Goal: Answer question/provide support

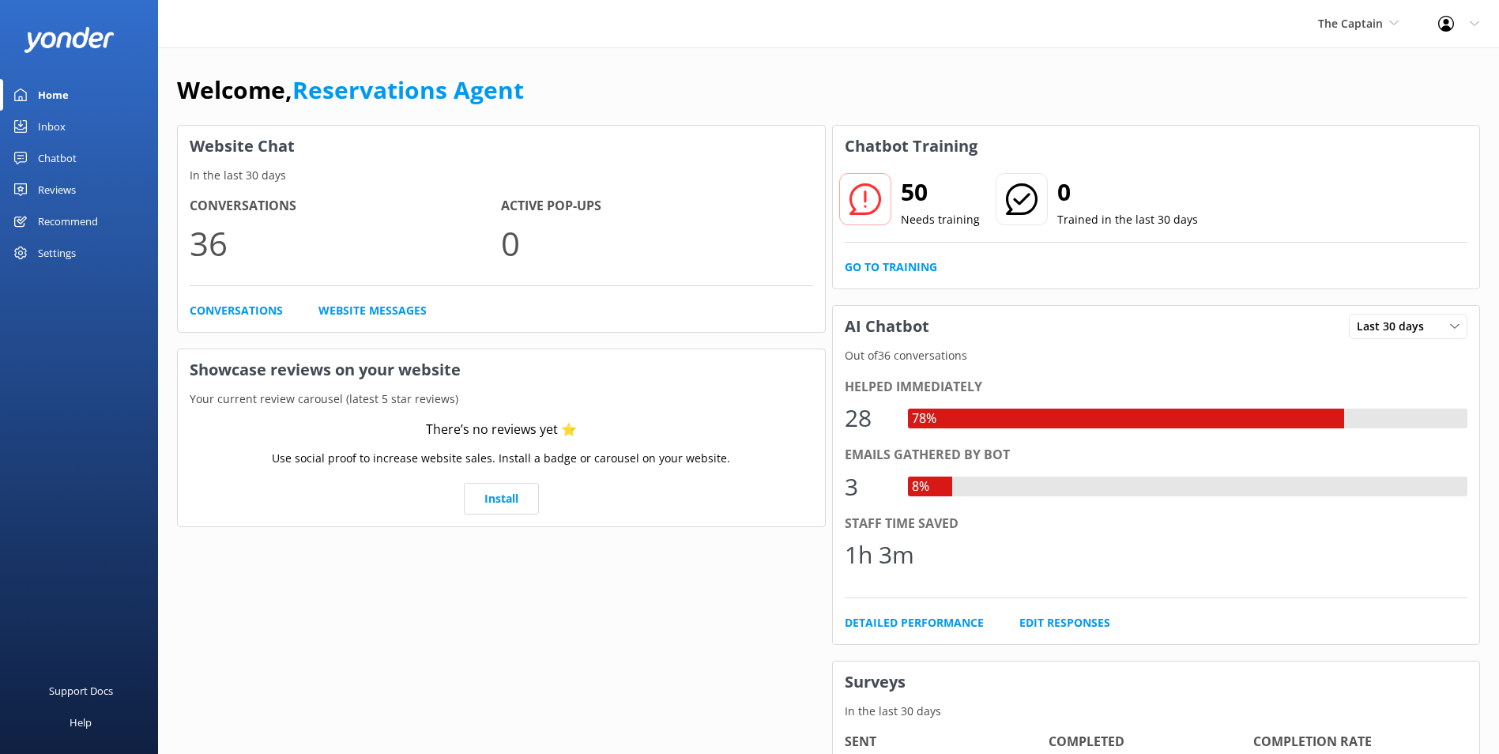
click at [69, 119] on link "Inbox" at bounding box center [79, 127] width 158 height 32
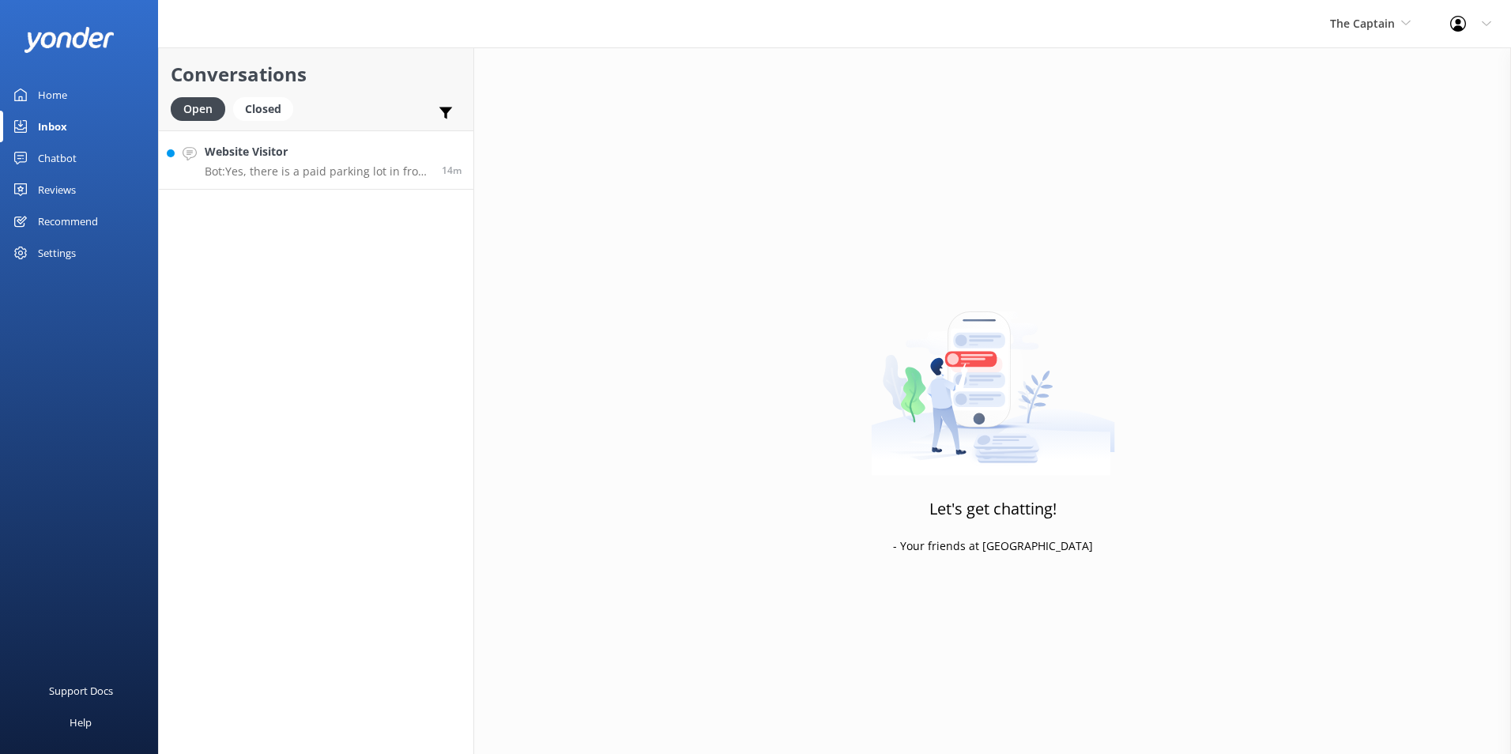
click at [307, 159] on h4 "Website Visitor" at bounding box center [317, 151] width 225 height 17
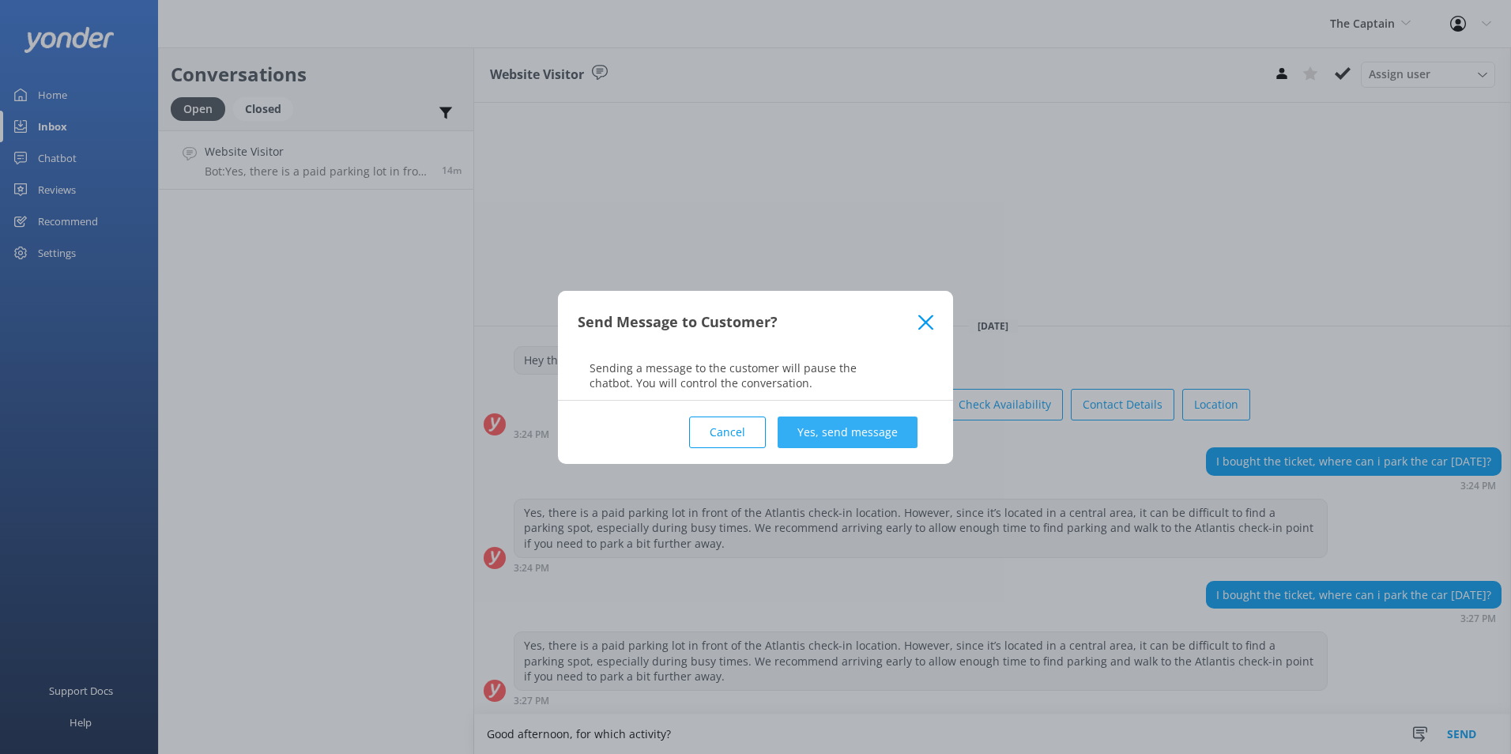
type textarea "Good afternoon, for which activity?"
click at [853, 430] on button "Yes, send message" at bounding box center [848, 432] width 140 height 32
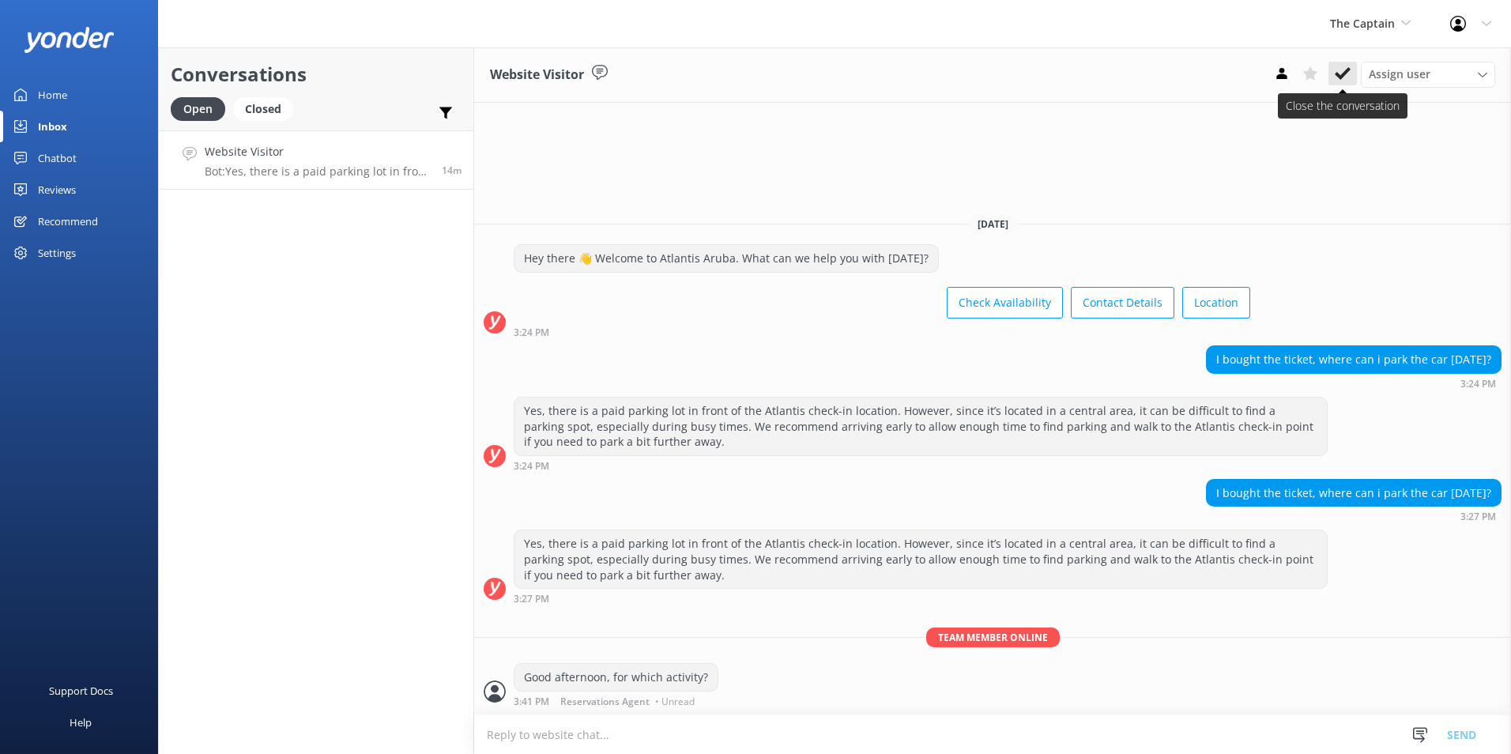
click at [1347, 70] on use at bounding box center [1343, 73] width 16 height 13
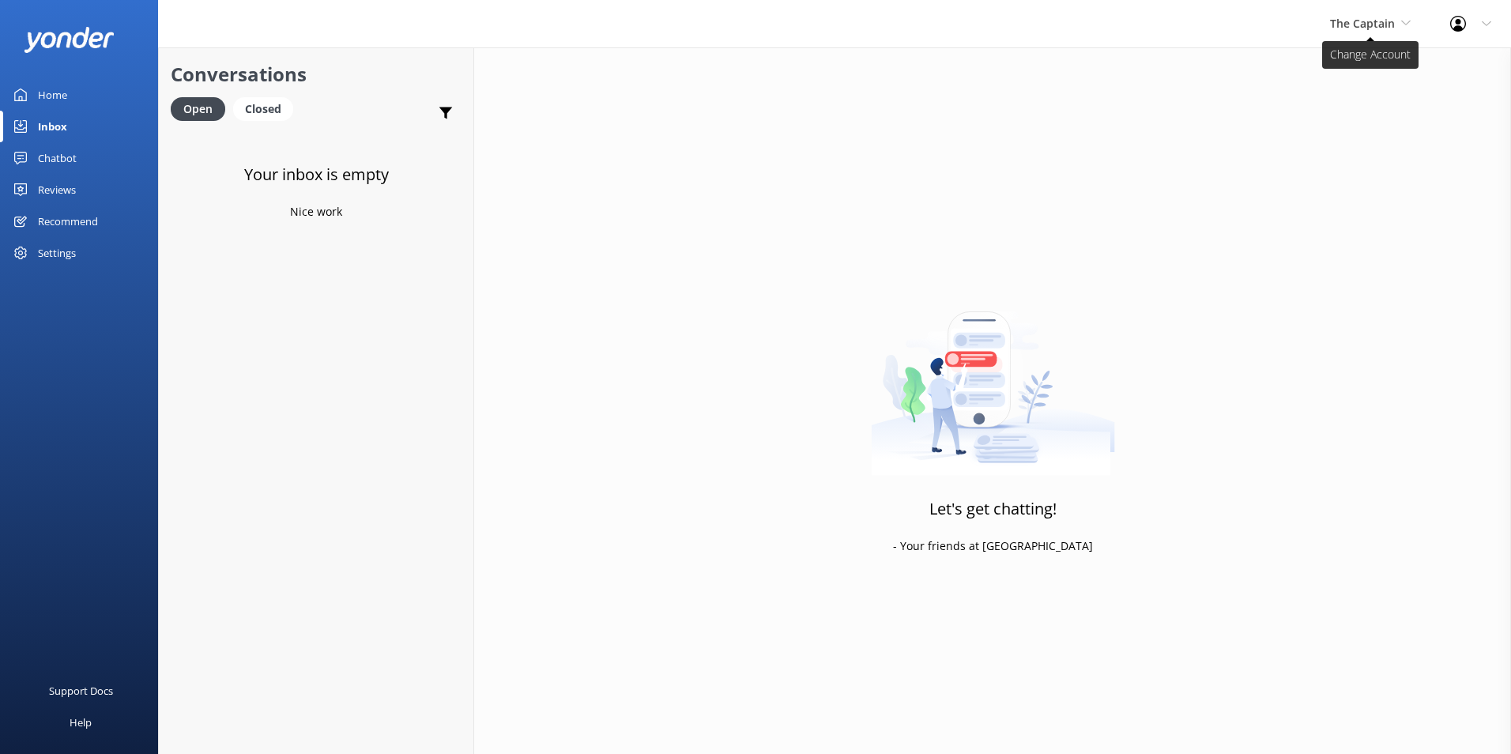
click at [1394, 26] on span "The Captain" at bounding box center [1362, 23] width 65 height 15
click at [1375, 66] on link "De [GEOGRAPHIC_DATA]" at bounding box center [1389, 66] width 158 height 38
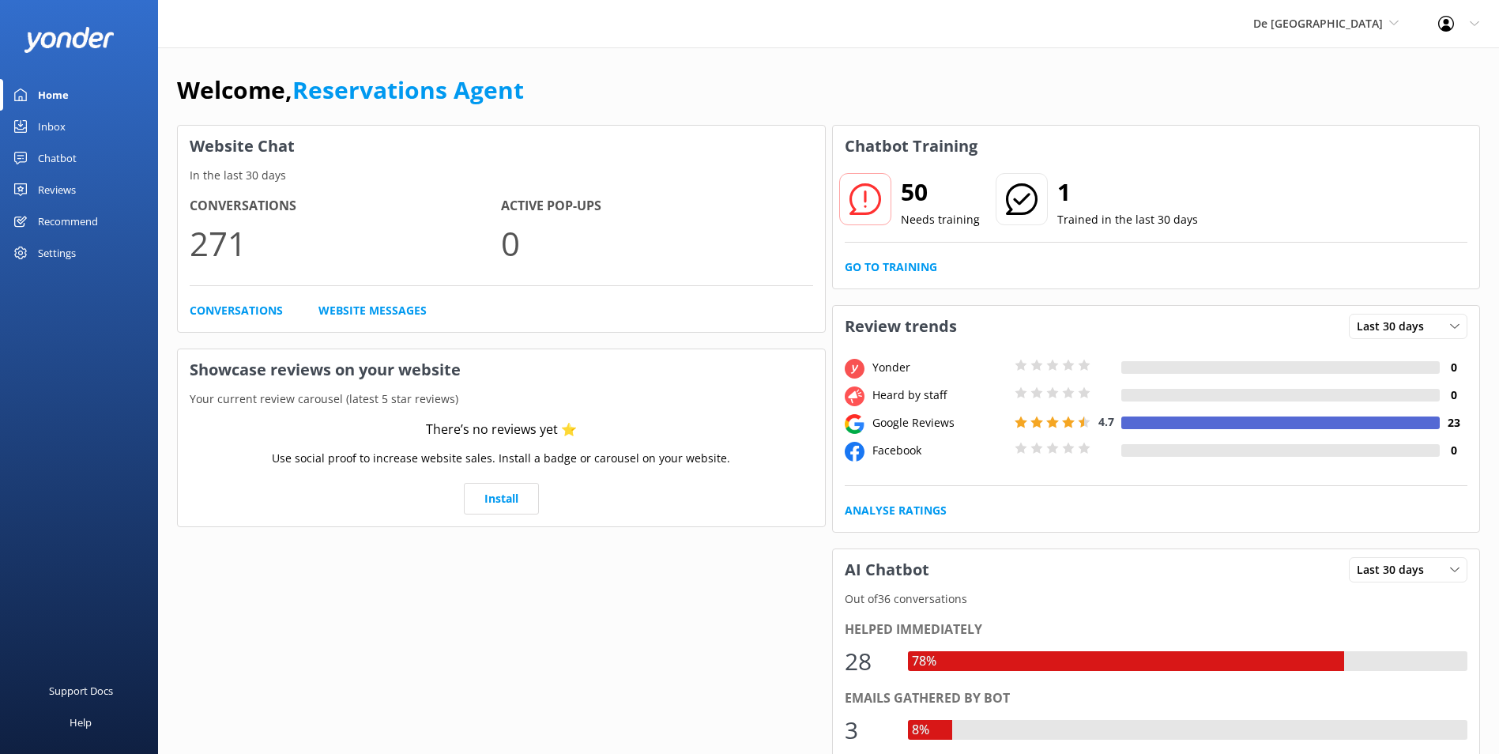
click at [80, 124] on link "Inbox" at bounding box center [79, 127] width 158 height 32
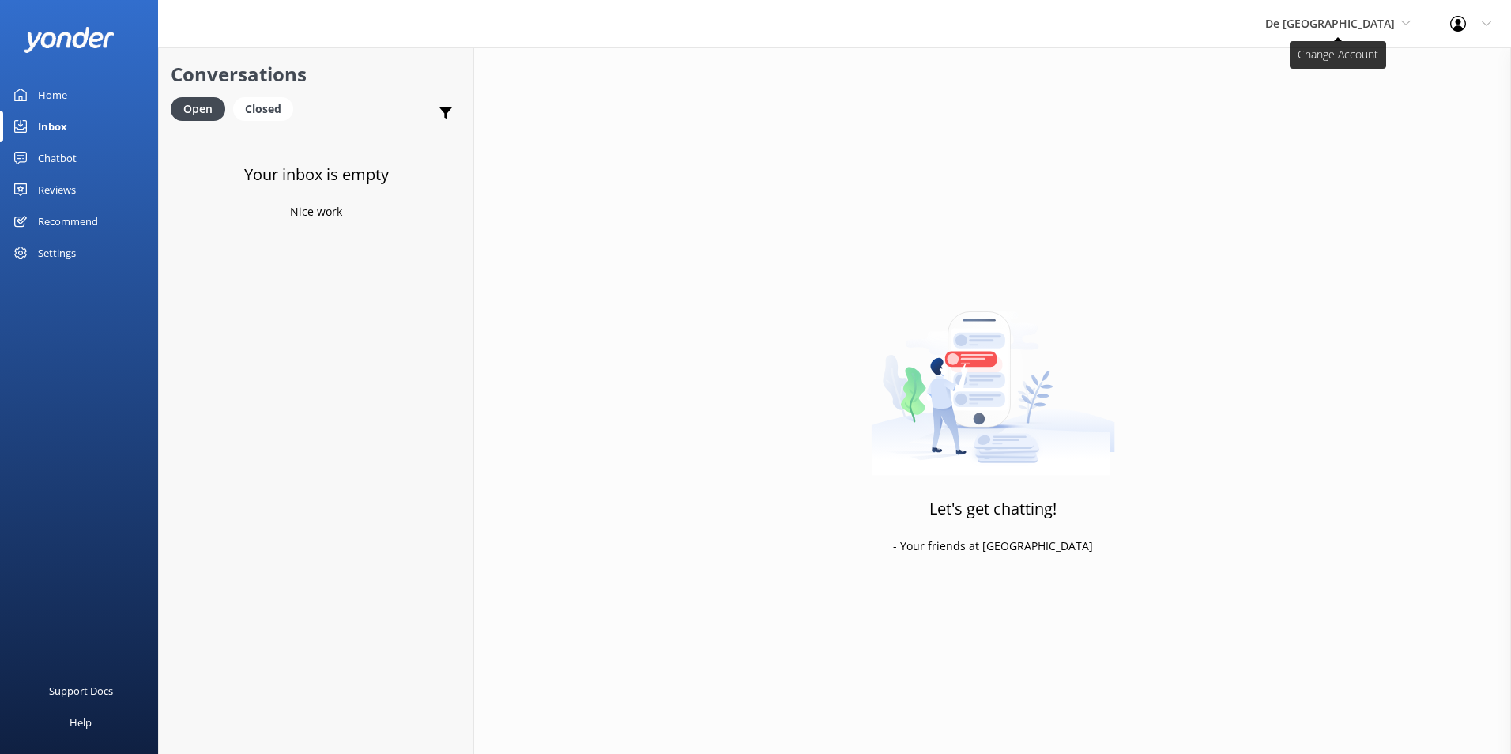
click at [1363, 17] on span "De [GEOGRAPHIC_DATA]" at bounding box center [1330, 23] width 130 height 15
click at [1348, 101] on link "Aruba's Activities Expert" at bounding box center [1324, 104] width 158 height 38
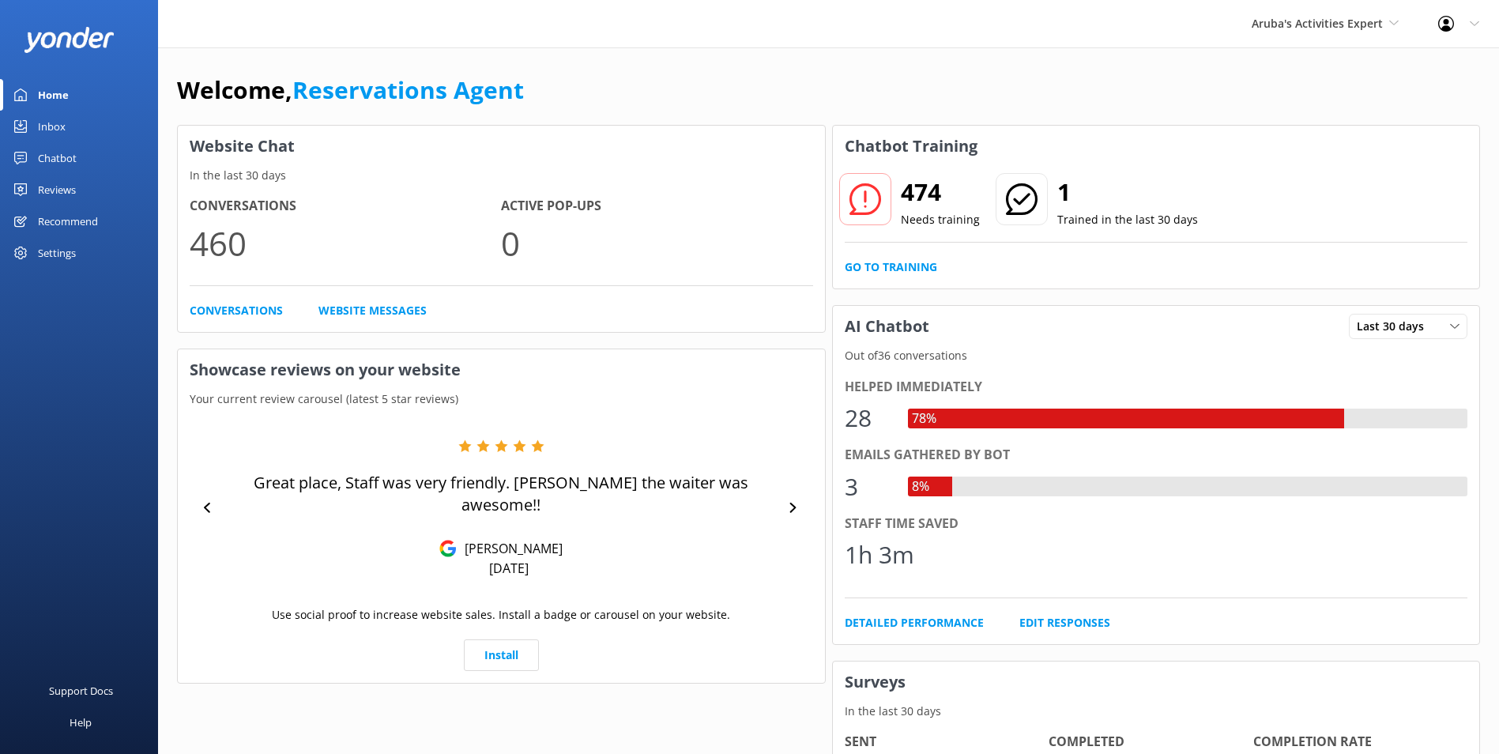
click at [45, 118] on div "Inbox" at bounding box center [52, 127] width 28 height 32
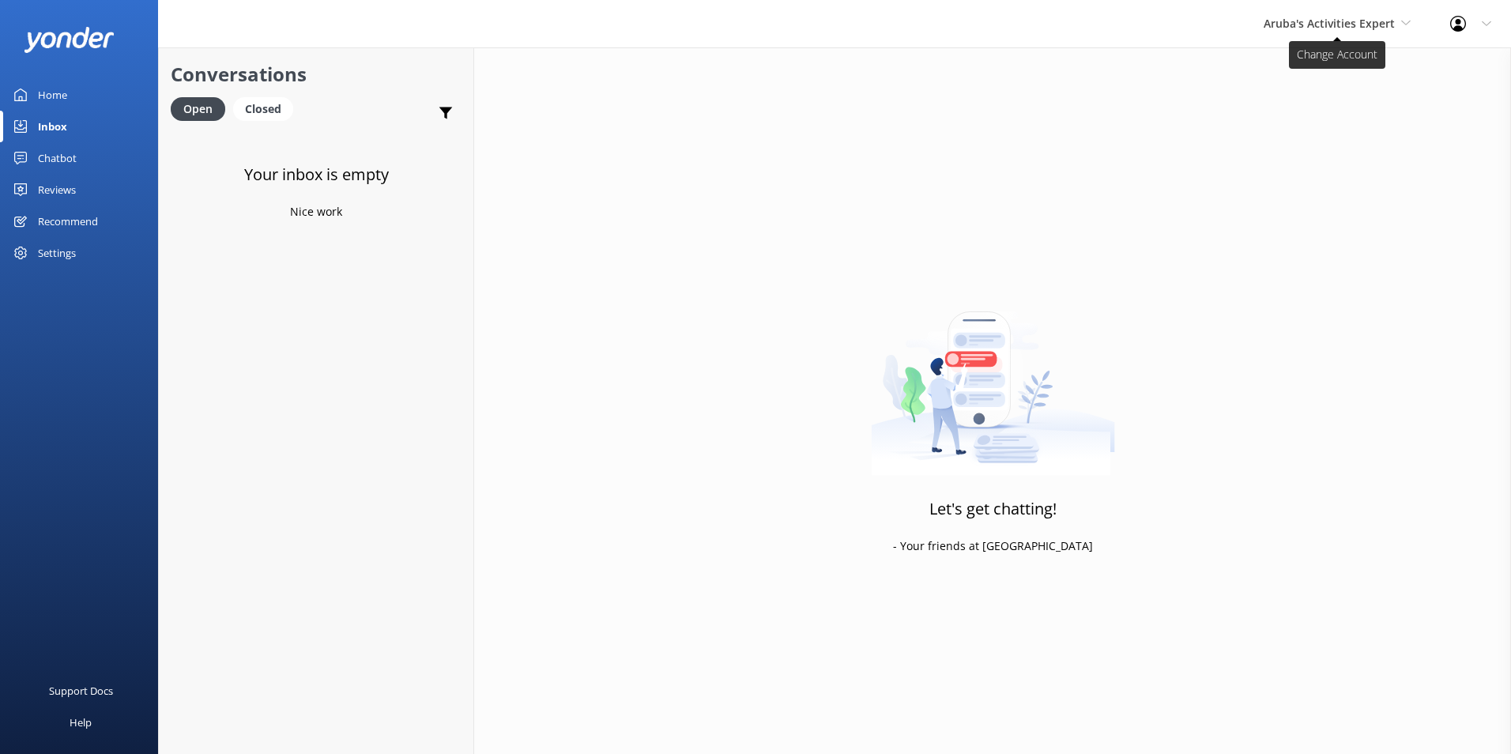
click at [1380, 16] on span "Aruba's Activities Expert" at bounding box center [1328, 23] width 131 height 15
